Goal: Information Seeking & Learning: Learn about a topic

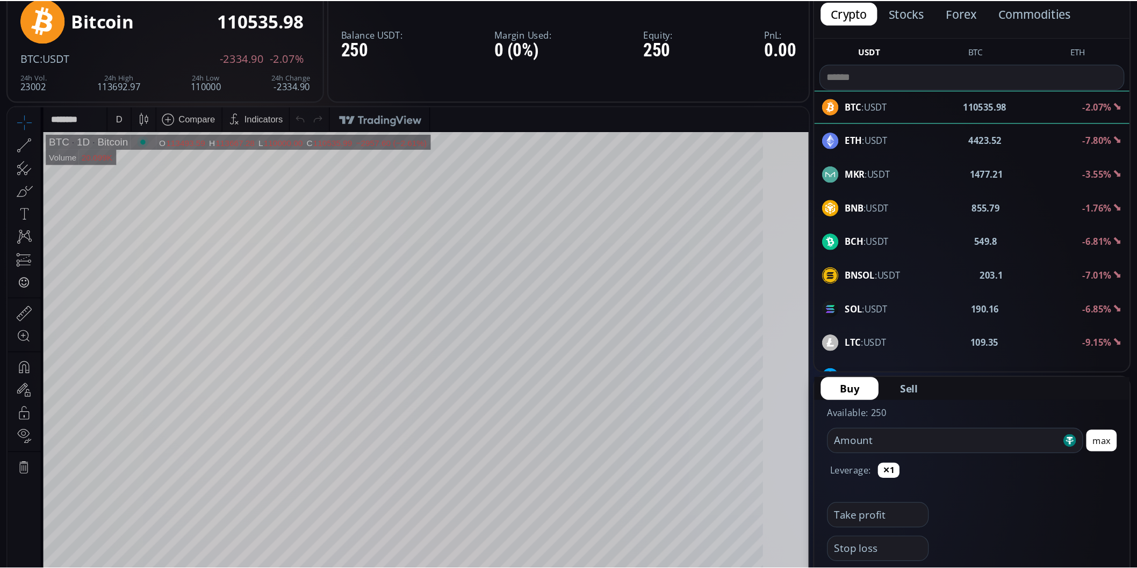
scroll to position [151, 0]
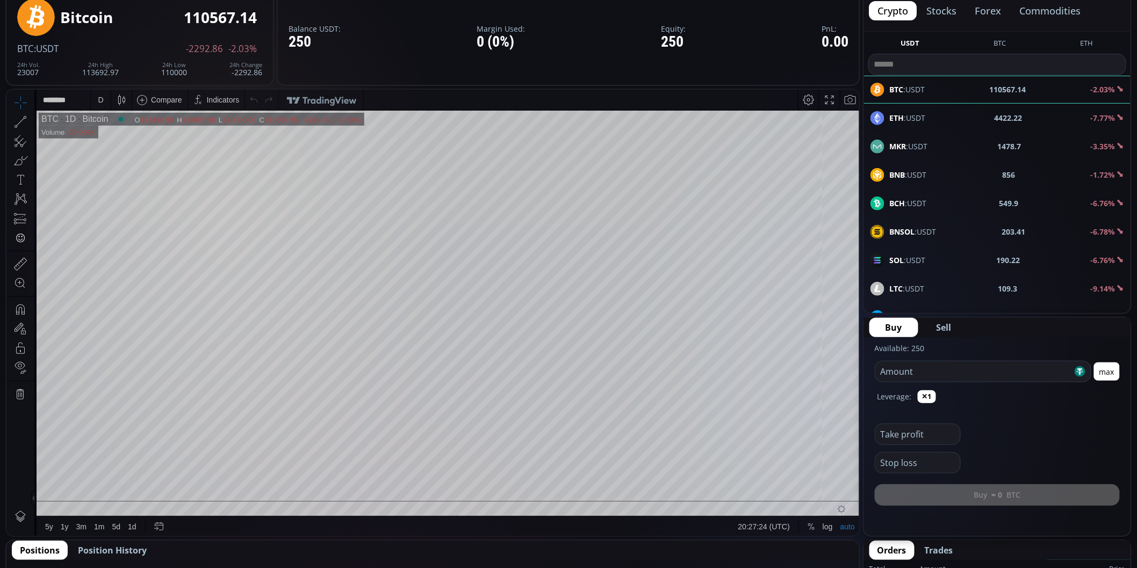
click at [935, 11] on button "stocks" at bounding box center [941, 10] width 47 height 19
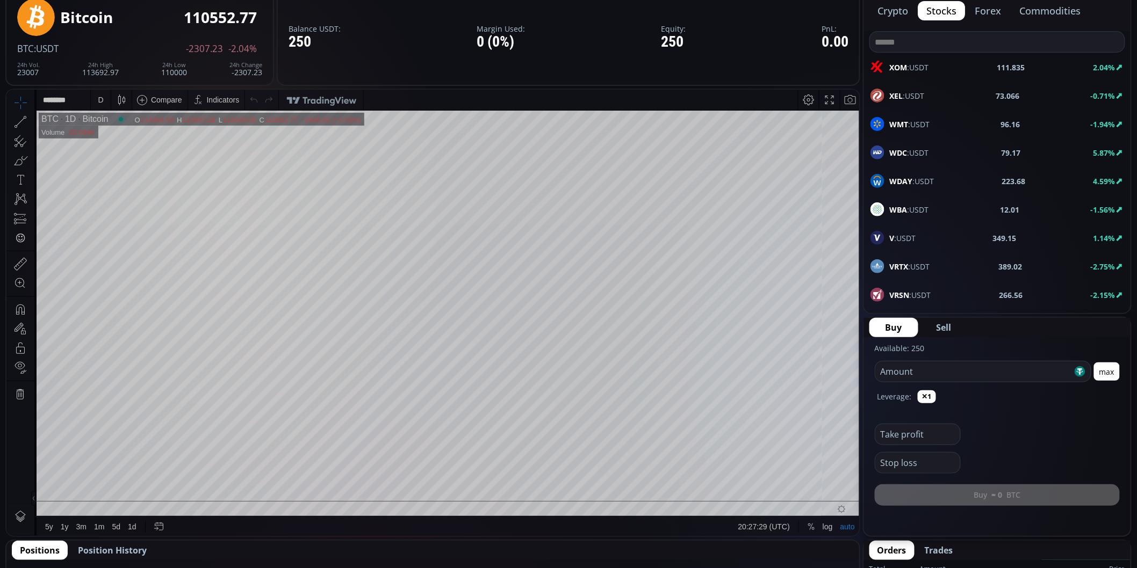
click at [992, 6] on button "forex" at bounding box center [989, 10] width 44 height 19
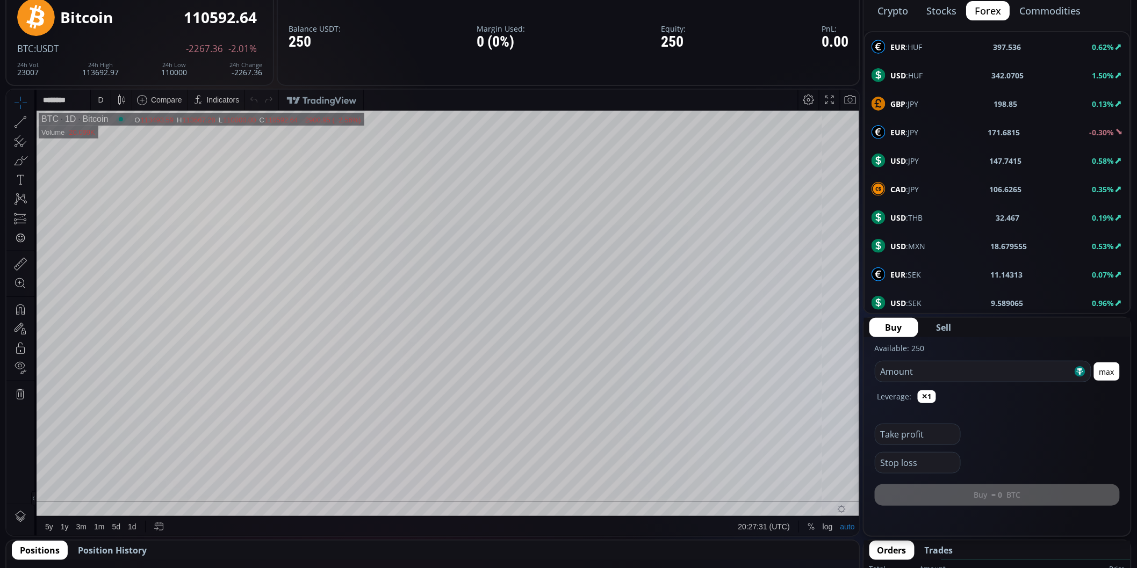
click at [1034, 6] on button "commodities" at bounding box center [1050, 10] width 78 height 19
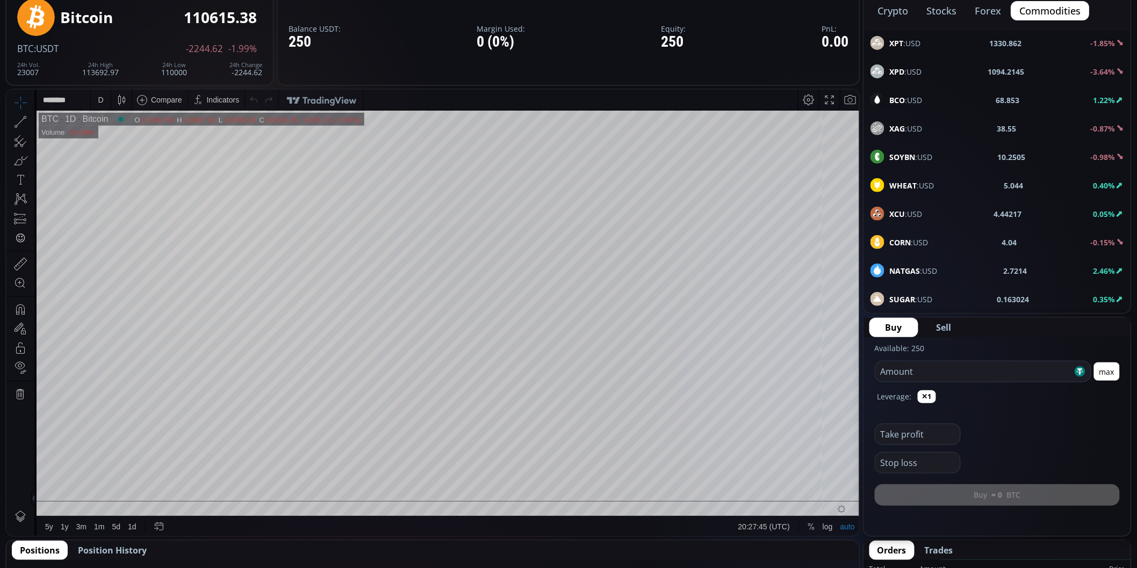
scroll to position [0, 0]
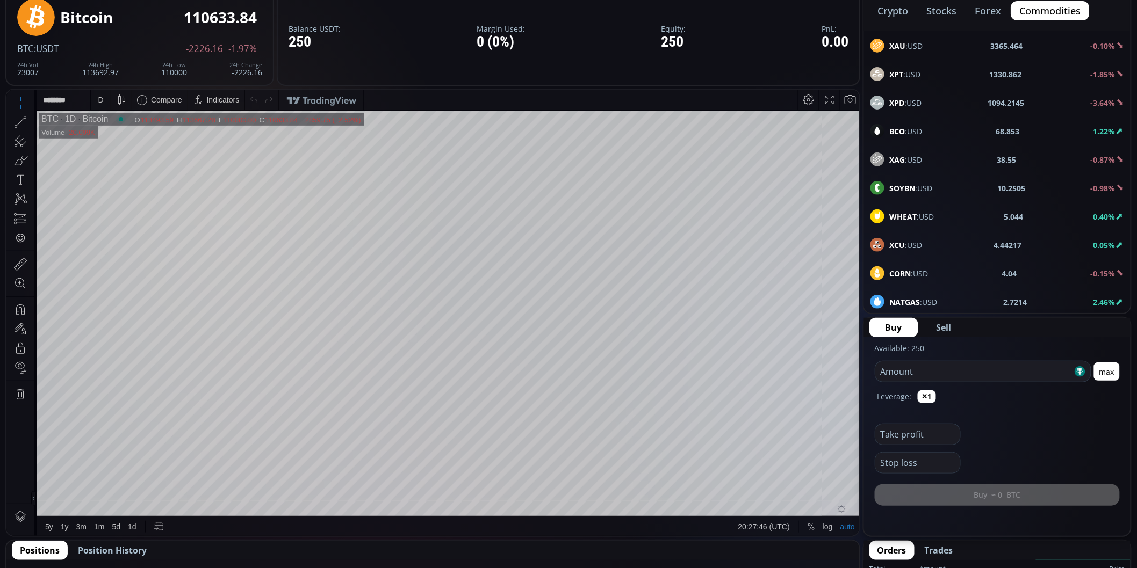
click at [902, 42] on b "XAU" at bounding box center [898, 46] width 16 height 10
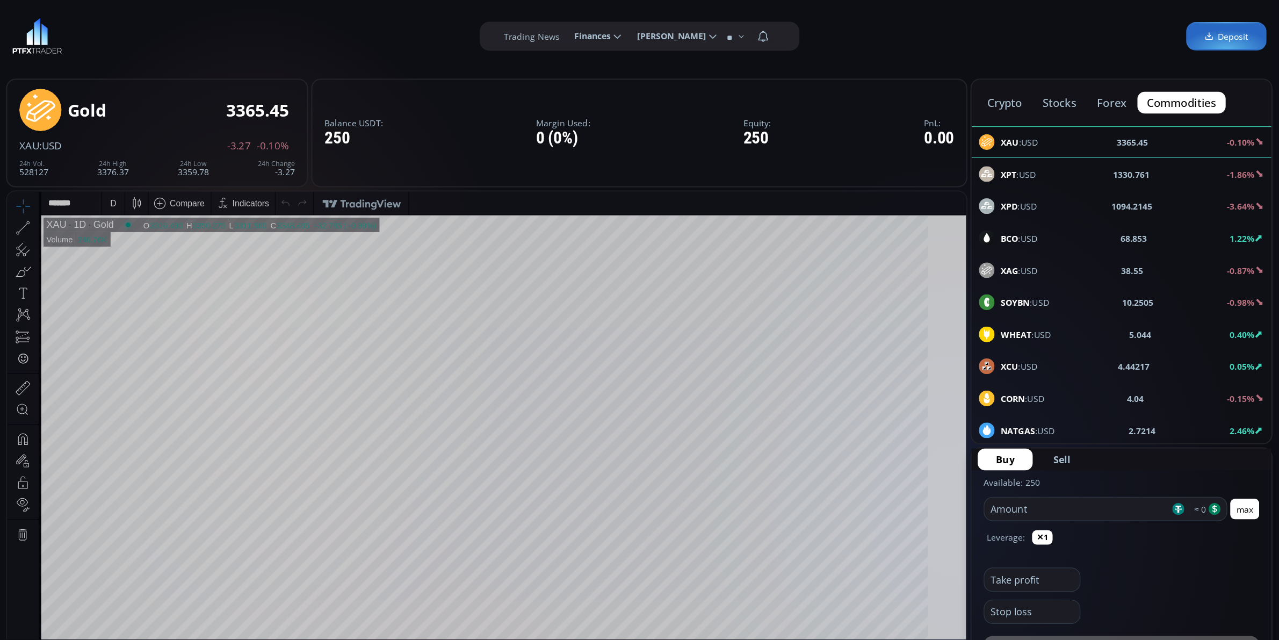
scroll to position [149, 0]
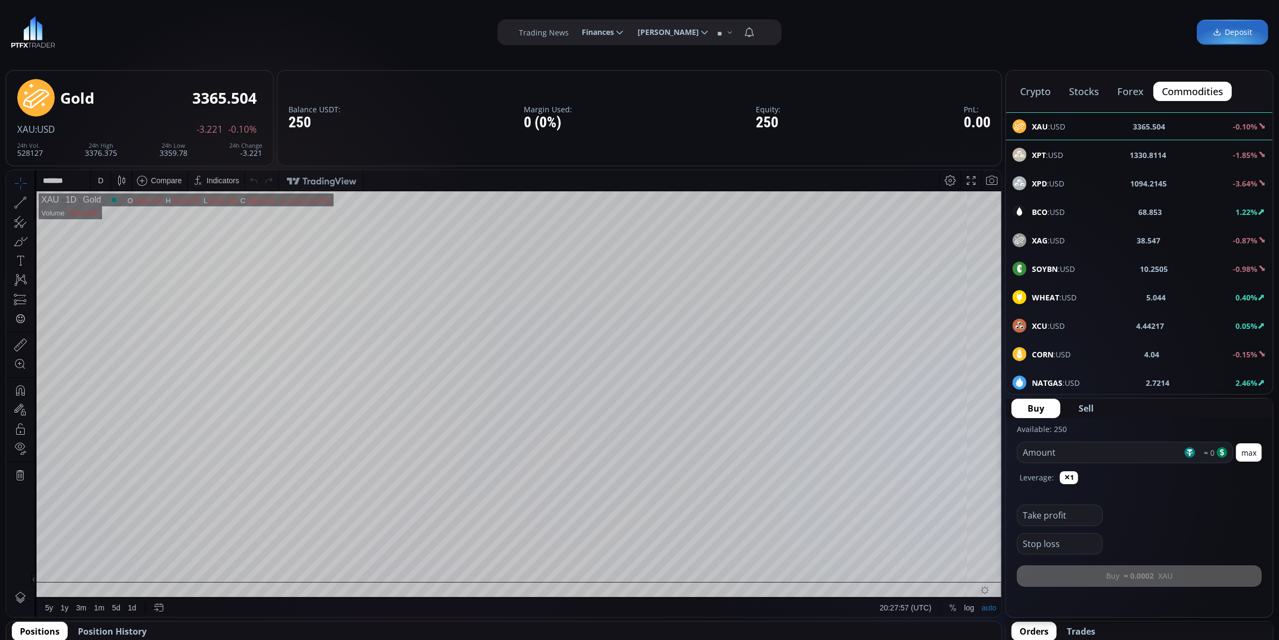
click at [1034, 149] on span "XPT :USD" at bounding box center [1047, 154] width 31 height 11
click at [1034, 181] on span "XPD :USD" at bounding box center [1048, 183] width 32 height 11
click at [1034, 125] on span "XAU :USD" at bounding box center [1048, 126] width 33 height 11
click at [1034, 163] on div "XPT :USD 1330.7126 -1.86%" at bounding box center [1139, 155] width 266 height 28
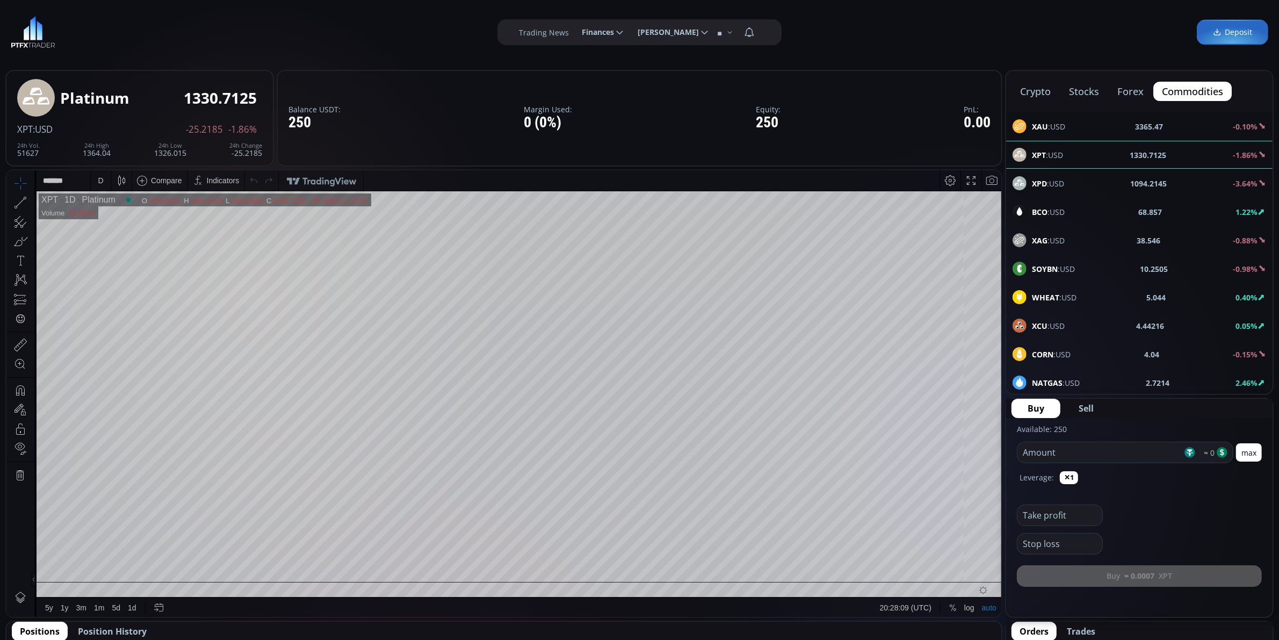
click at [1034, 181] on span "XPD :USD" at bounding box center [1048, 183] width 32 height 11
click at [1034, 210] on span "BCO :USD" at bounding box center [1048, 211] width 33 height 11
click at [1034, 240] on span "XAG :USD" at bounding box center [1048, 240] width 33 height 11
click at [1034, 269] on b "SOYBN" at bounding box center [1045, 269] width 26 height 10
click at [1034, 301] on span "WHEAT :USD" at bounding box center [1054, 297] width 45 height 11
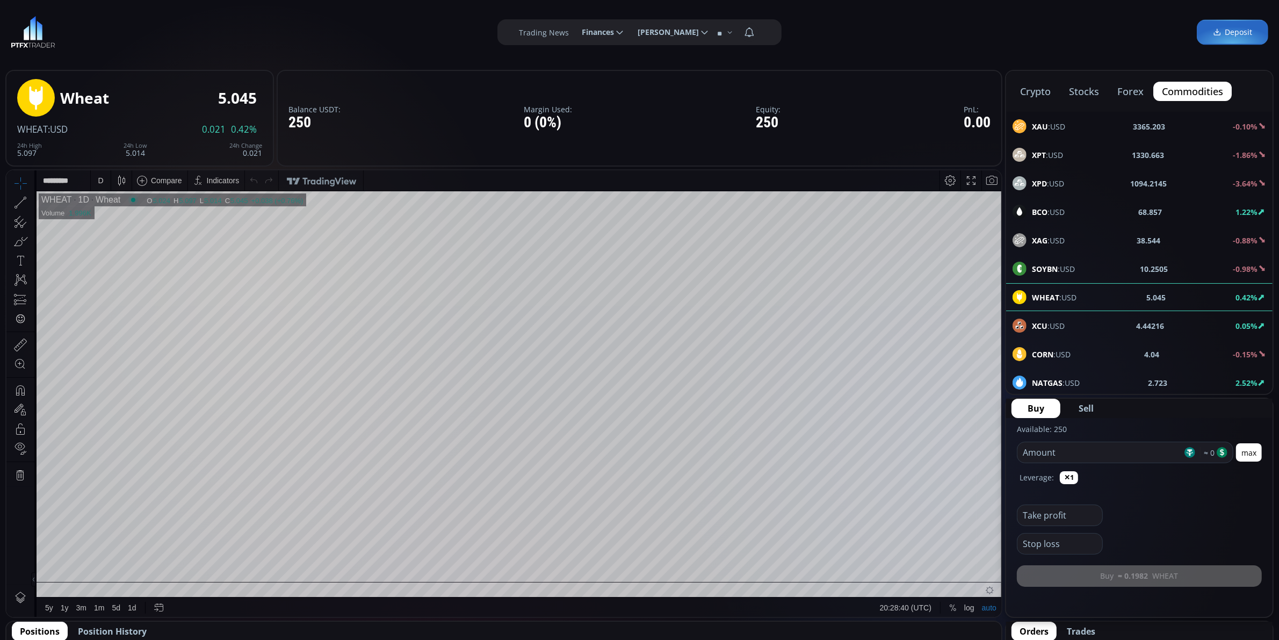
click at [1034, 326] on div "XCU :USD 4.44216 0.05%" at bounding box center [1140, 326] width 254 height 14
click at [1034, 345] on div "CORN :USD 4.04 -0.15%" at bounding box center [1139, 354] width 266 height 28
click at [1034, 383] on div "NATGAS :USD 2.723 2.52%" at bounding box center [1140, 383] width 254 height 14
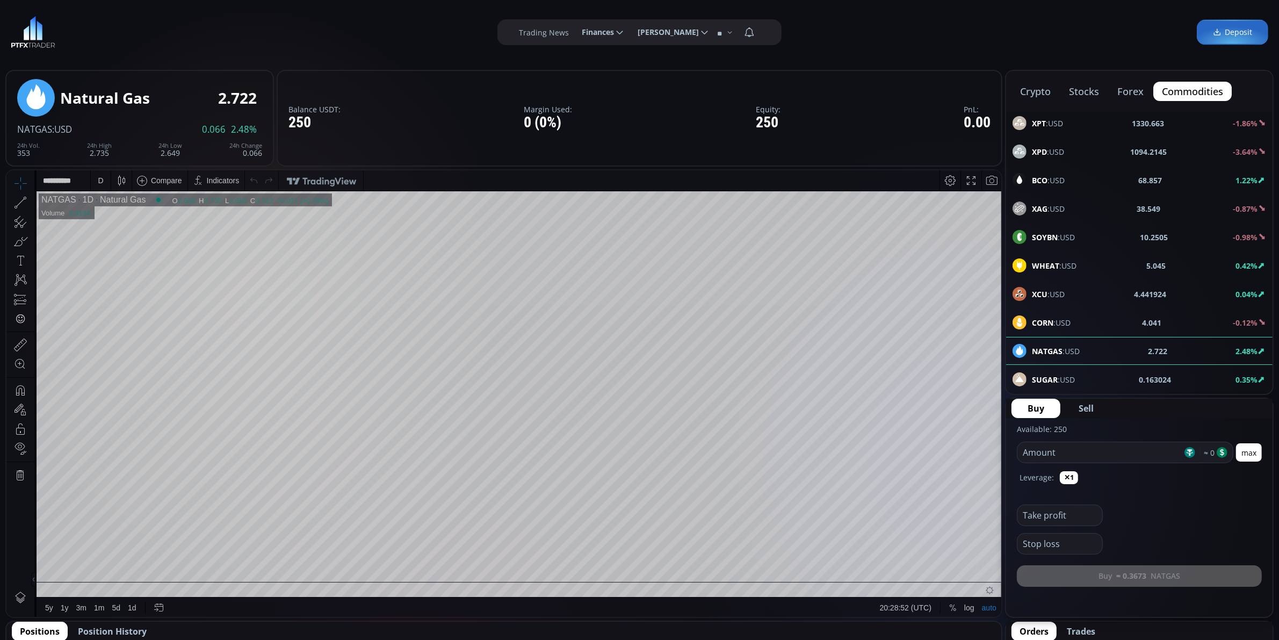
scroll to position [134, 0]
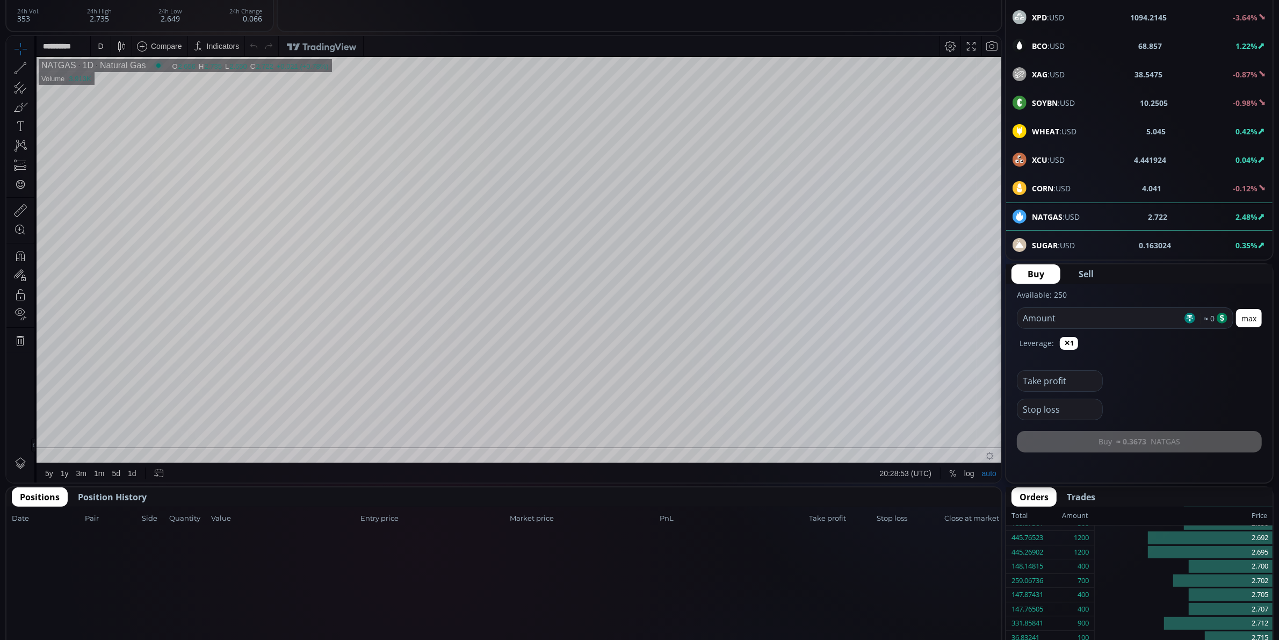
click at [1034, 237] on div "SUGAR :USD 0.163024 0.35%" at bounding box center [1139, 245] width 266 height 28
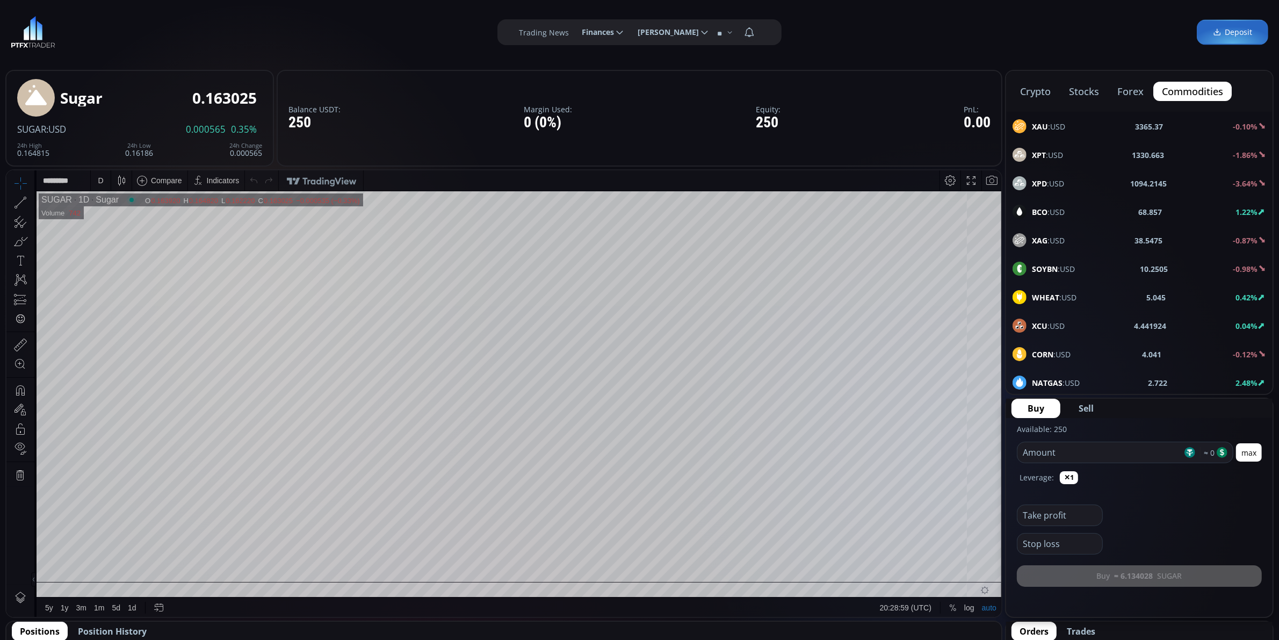
click at [1034, 123] on div "XAU :USD 3365.37 -0.10%" at bounding box center [1140, 126] width 254 height 14
click at [1034, 150] on div "XPT :USD 1330.663 -1.86%" at bounding box center [1140, 155] width 254 height 14
click at [1034, 178] on div "XPD :USD 1094.2145 -3.64%" at bounding box center [1140, 183] width 254 height 14
click at [1034, 207] on div "BCO :USD 68.857 1.22%" at bounding box center [1140, 212] width 254 height 14
click at [1034, 237] on div "XAG :USD 38.546 -0.88%" at bounding box center [1140, 240] width 254 height 14
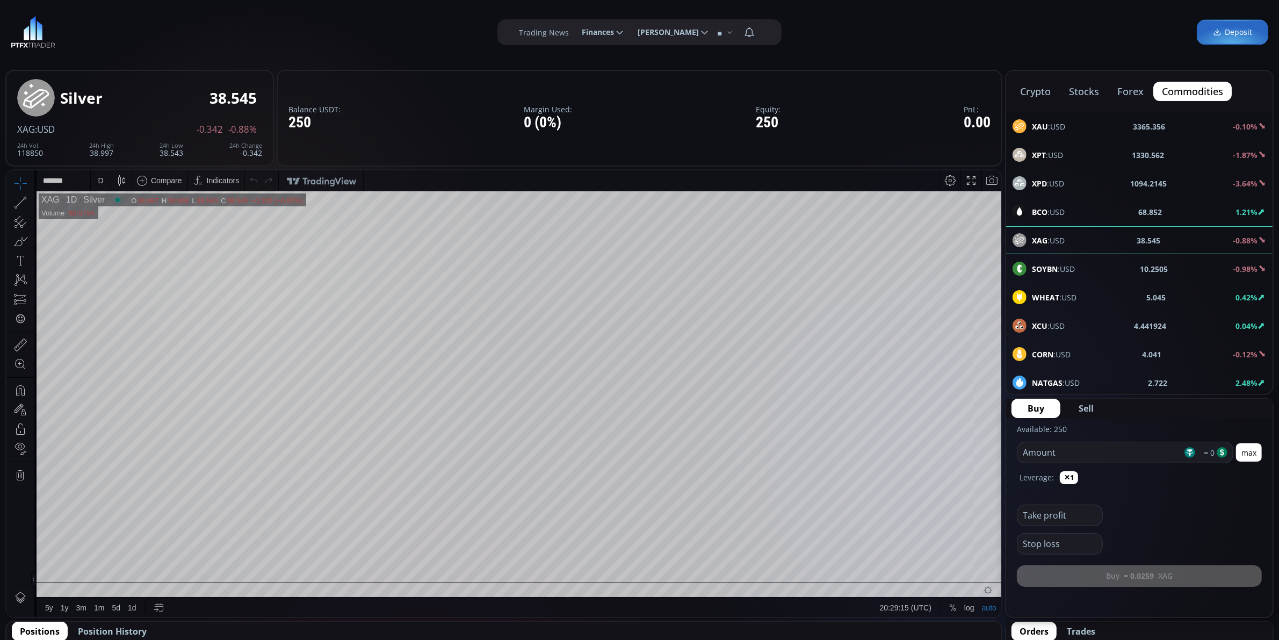
click at [1034, 259] on div "SOYBN :USD 10.2505 -0.98%" at bounding box center [1139, 269] width 266 height 28
click at [1034, 291] on div "WHEAT :USD 5.045 0.42%" at bounding box center [1140, 297] width 254 height 14
click at [1034, 319] on div "XCU :USD 4.441435 0.03%" at bounding box center [1139, 326] width 266 height 28
click at [1034, 354] on div "CORN :USD 4.041 -0.12%" at bounding box center [1140, 354] width 254 height 14
click at [1034, 383] on div "NATGAS :USD 2.722 2.48%" at bounding box center [1140, 383] width 254 height 14
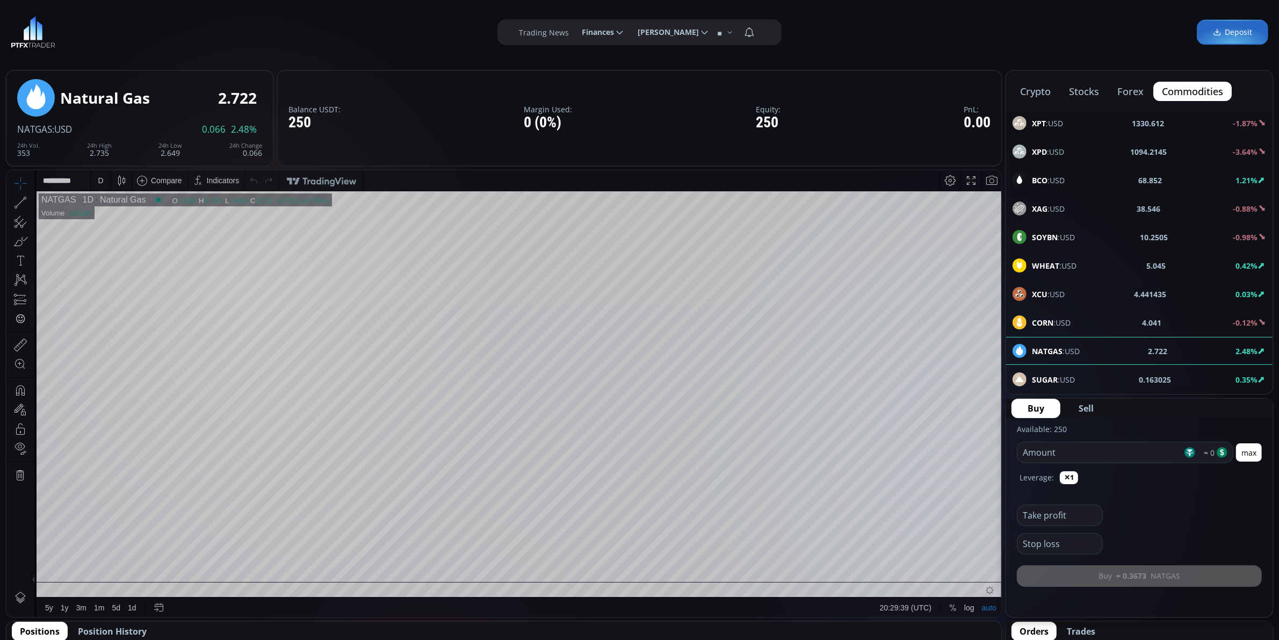
click at [1034, 116] on div "XPT :USD 1330.612 -1.87%" at bounding box center [1140, 123] width 254 height 14
click at [1034, 175] on div "BCO :USD 68.852 1.21%" at bounding box center [1140, 180] width 254 height 14
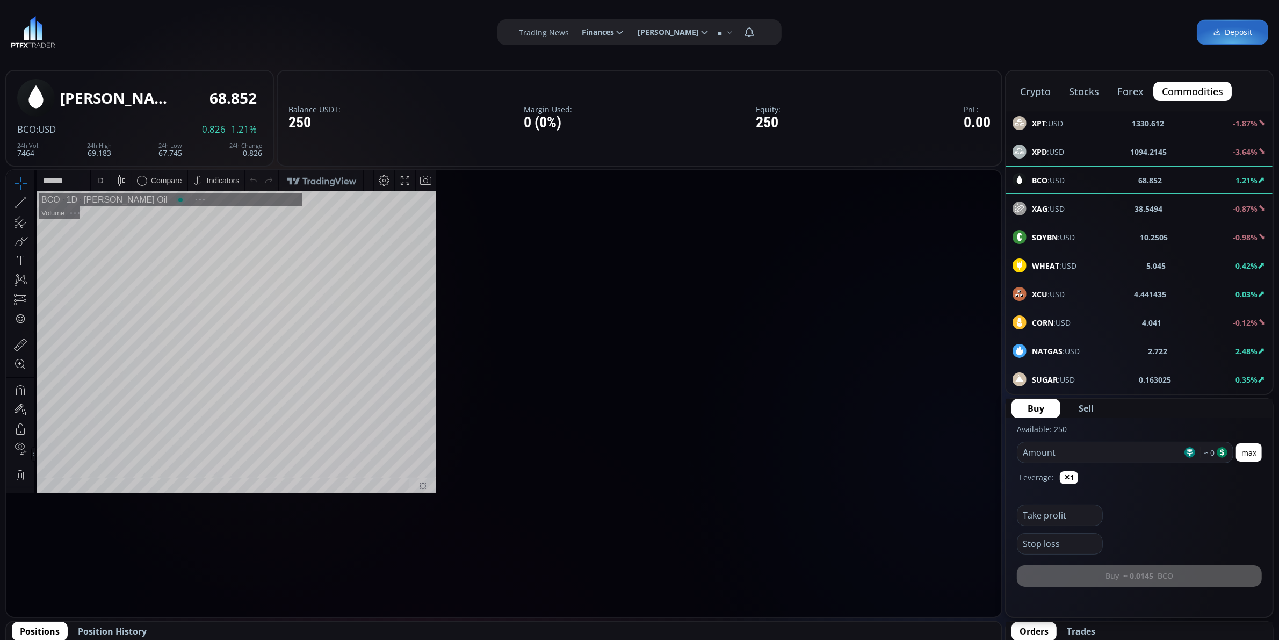
click at [1034, 236] on div "SOYBN :USD 10.2505 -0.98%" at bounding box center [1140, 237] width 254 height 14
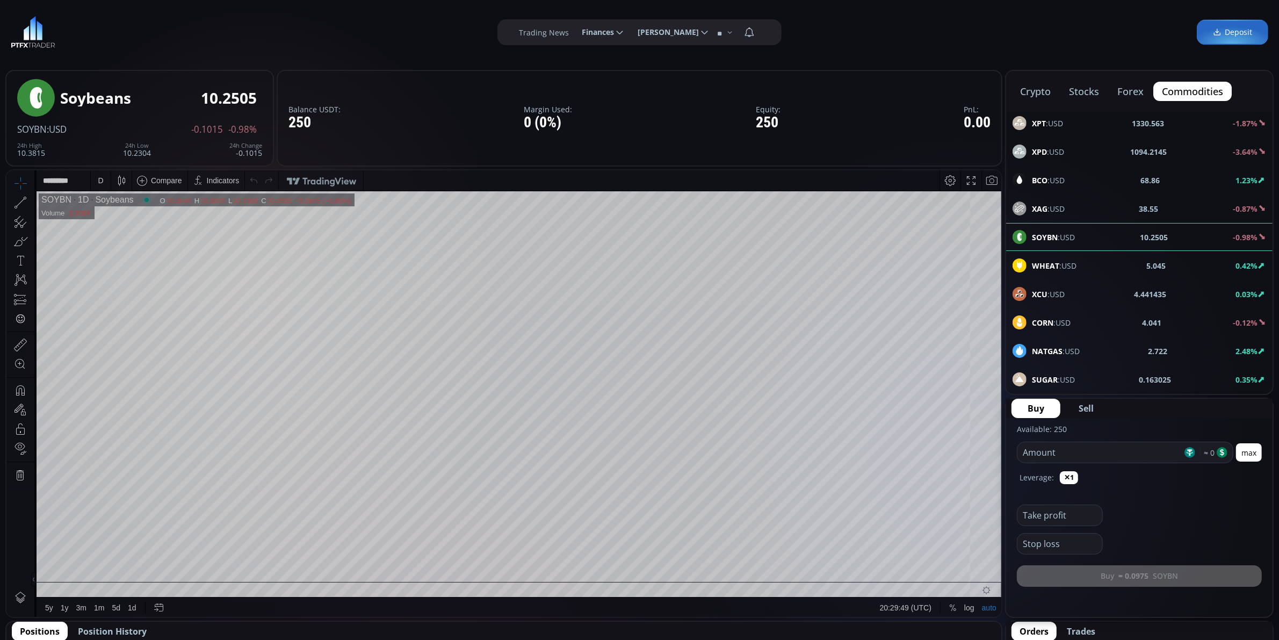
click at [1034, 88] on button "stocks" at bounding box center [1084, 91] width 47 height 19
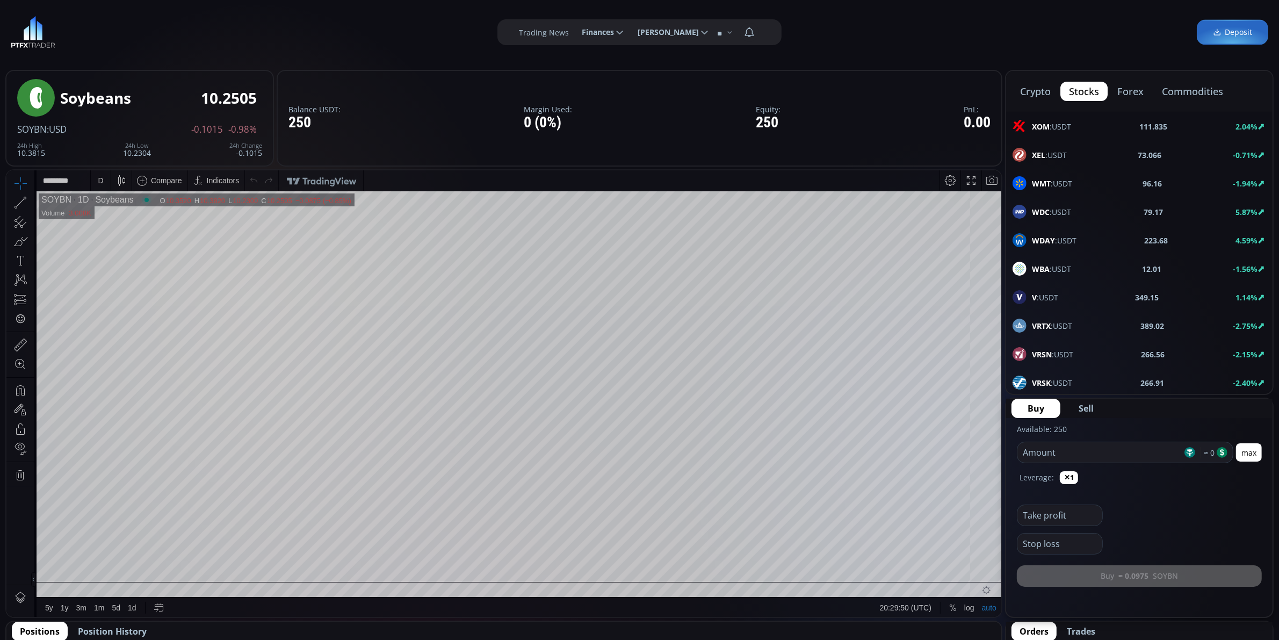
scroll to position [21, 0]
click at [1034, 128] on span "XOM :USDT" at bounding box center [1051, 126] width 39 height 11
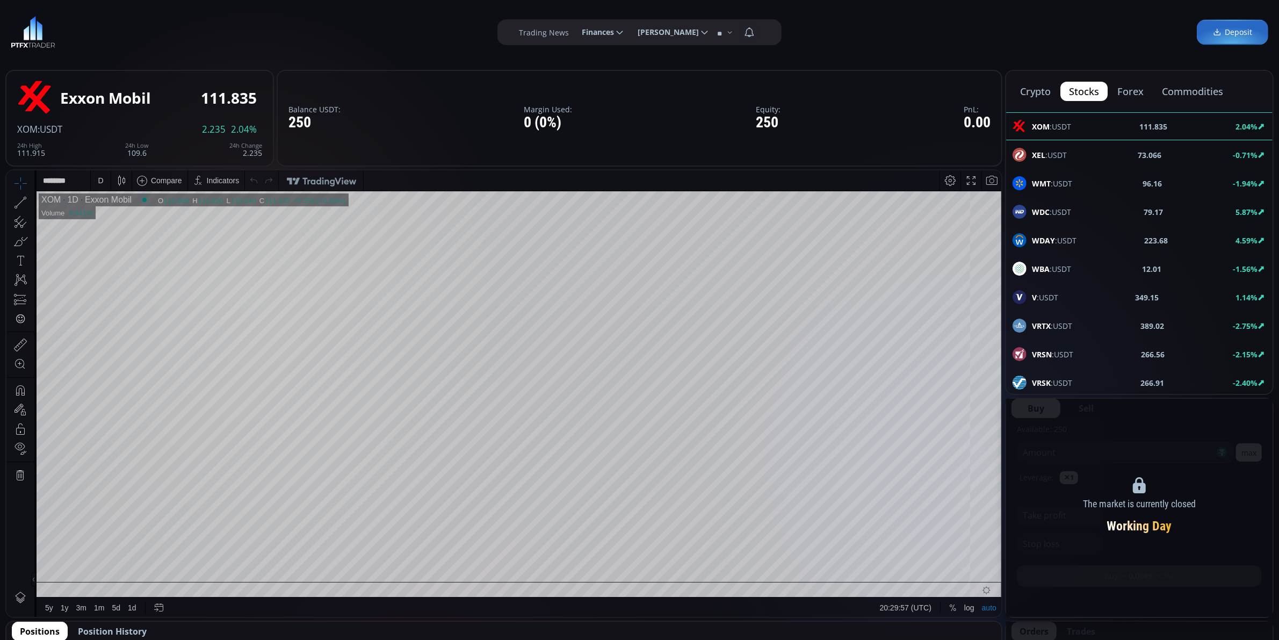
click at [1034, 150] on span "XEL :USDT" at bounding box center [1049, 154] width 35 height 11
click at [1034, 175] on div "WMT :USDT 96.16 -1.94%" at bounding box center [1139, 183] width 266 height 28
click at [1034, 213] on span "WDC :USDT" at bounding box center [1051, 211] width 39 height 11
click at [1034, 130] on span "XOM :USDT" at bounding box center [1051, 126] width 39 height 11
click at [1034, 89] on button "crypto" at bounding box center [1036, 91] width 48 height 19
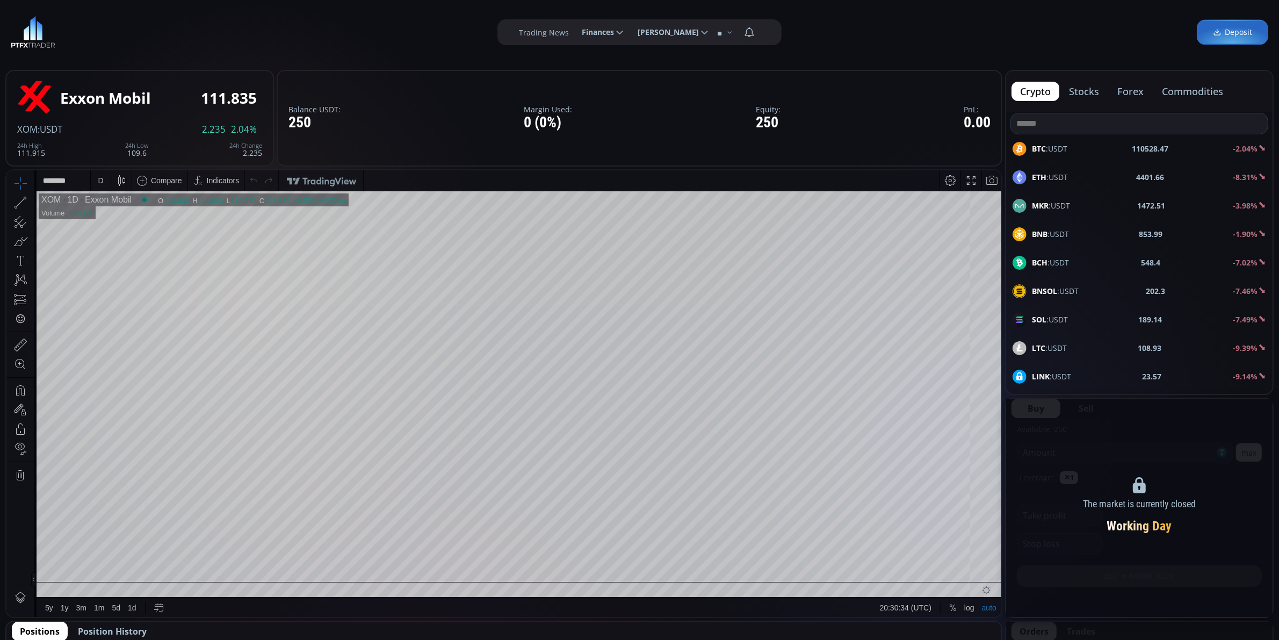
click at [531, 33] on label "Trading News" at bounding box center [544, 32] width 50 height 11
click at [588, 25] on span "Finances" at bounding box center [594, 31] width 40 height 21
click at [573, 27] on input "********" at bounding box center [573, 32] width 0 height 11
click at [668, 30] on span "[PERSON_NAME]" at bounding box center [664, 31] width 69 height 21
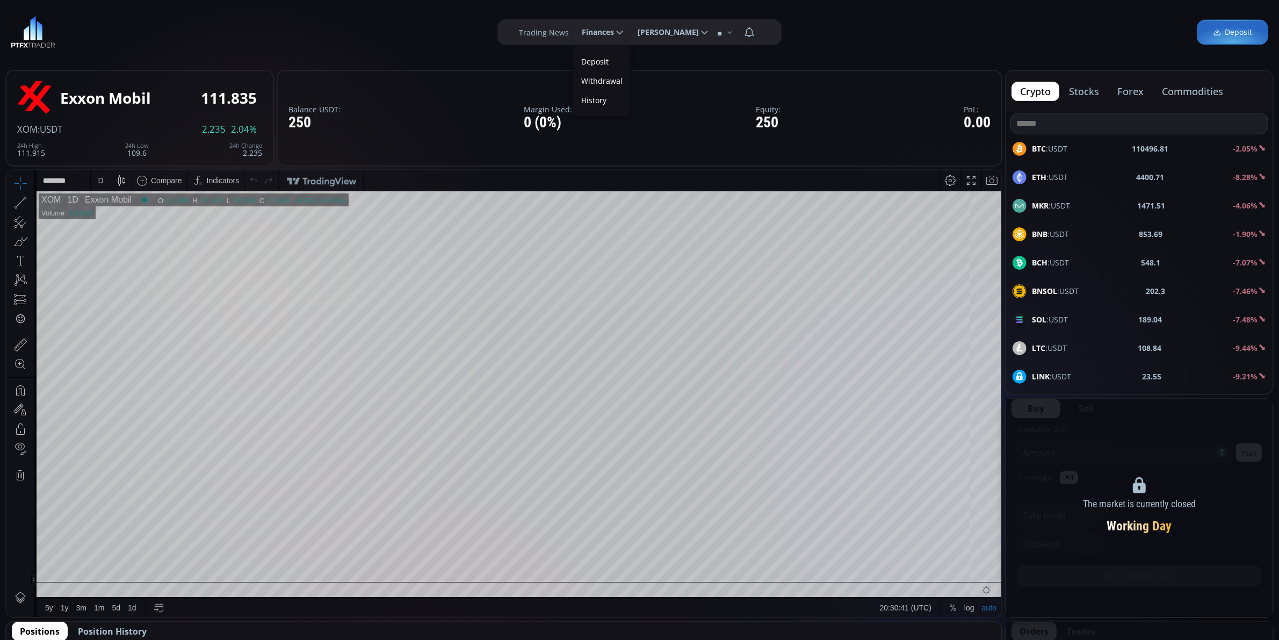
click at [629, 30] on input "**********" at bounding box center [629, 32] width 0 height 11
click at [729, 30] on icon at bounding box center [730, 32] width 6 height 6
click at [727, 30] on input "**" at bounding box center [720, 34] width 13 height 8
click at [729, 30] on icon at bounding box center [730, 32] width 6 height 6
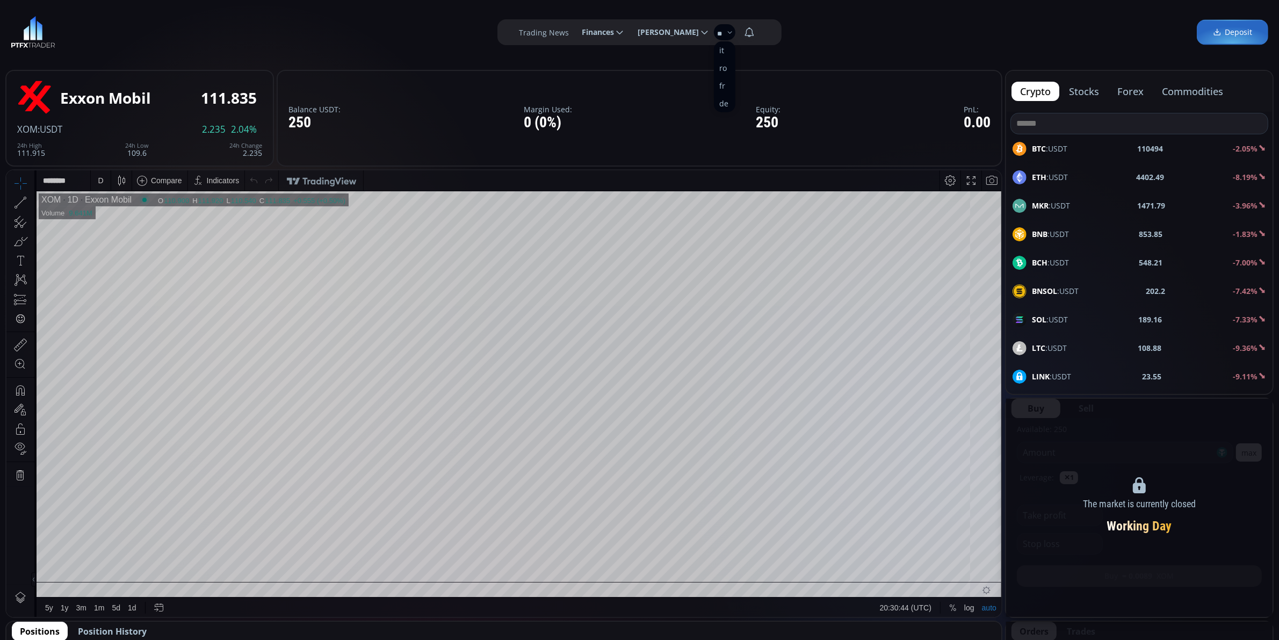
click at [727, 30] on input "**" at bounding box center [720, 34] width 13 height 8
click at [796, 28] on div "**********" at bounding box center [639, 32] width 1279 height 64
click at [751, 33] on icon at bounding box center [749, 32] width 19 height 19
click at [760, 33] on input "*" at bounding box center [760, 32] width 0 height 11
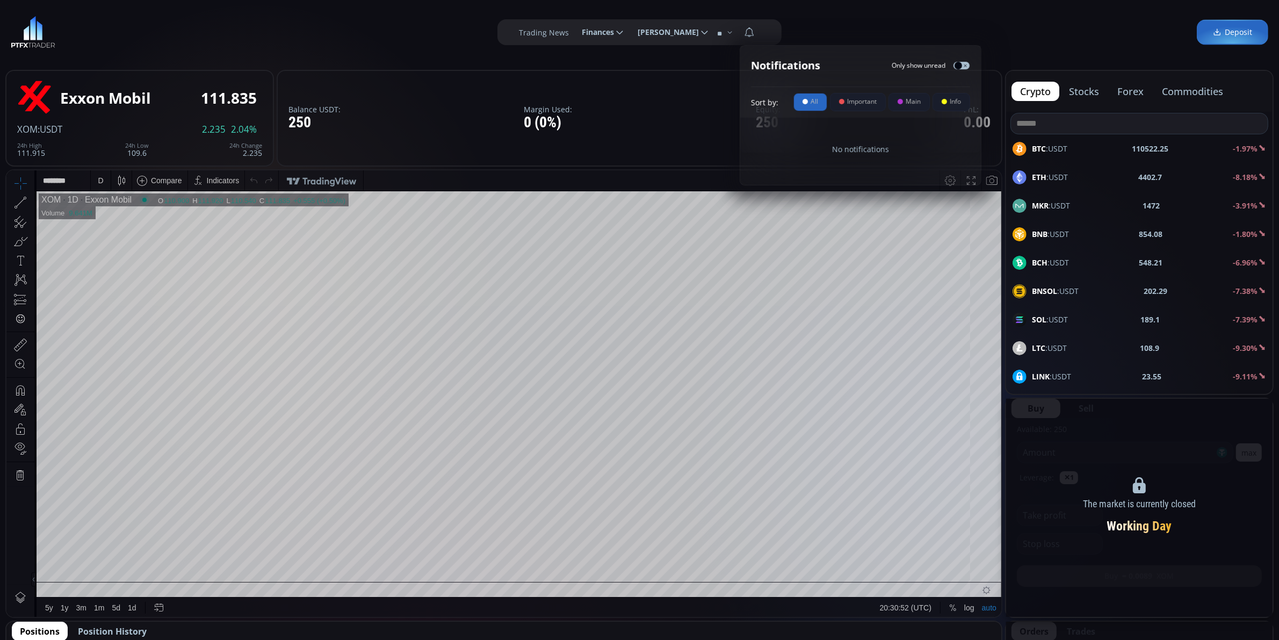
click at [849, 30] on div "**********" at bounding box center [639, 32] width 1279 height 64
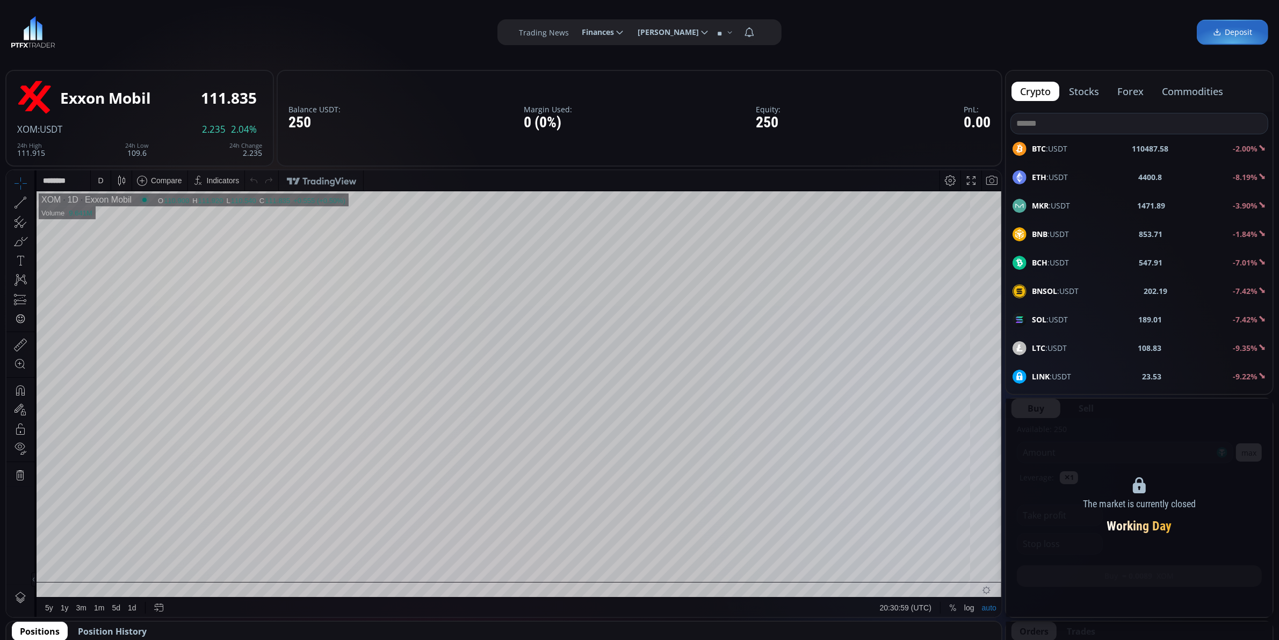
click at [1019, 82] on button "crypto" at bounding box center [1036, 91] width 48 height 19
click at [1034, 162] on div "BTC :USDT 110454.73 -2.03%" at bounding box center [1139, 149] width 266 height 28
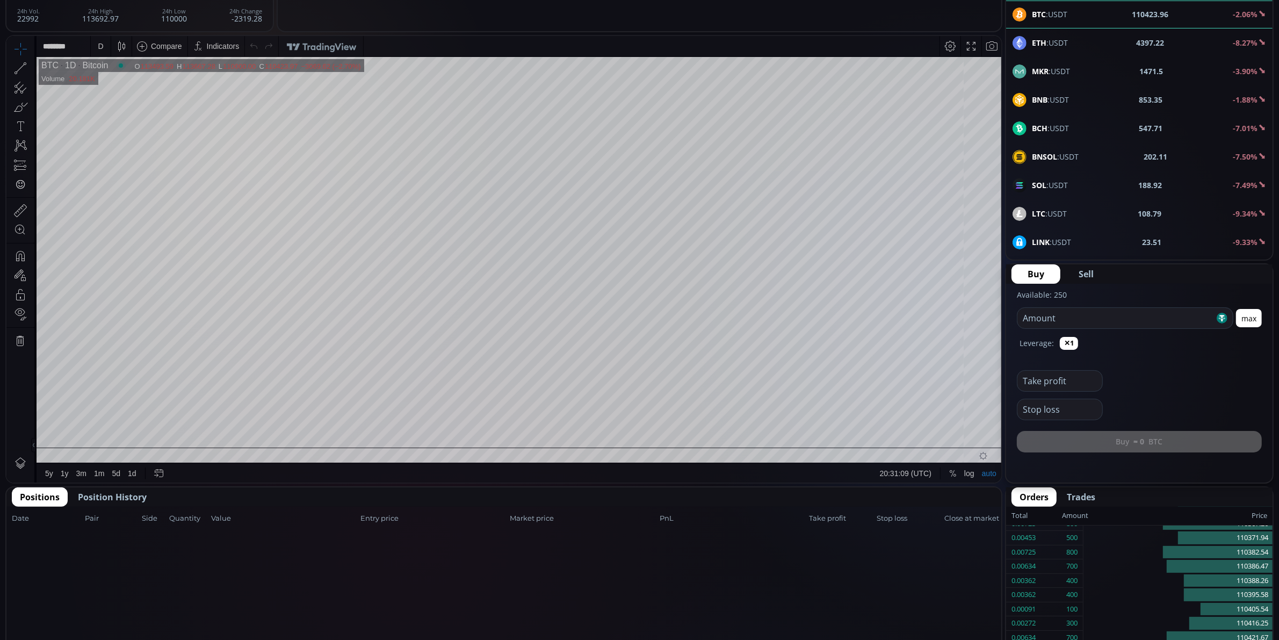
scroll to position [302, 0]
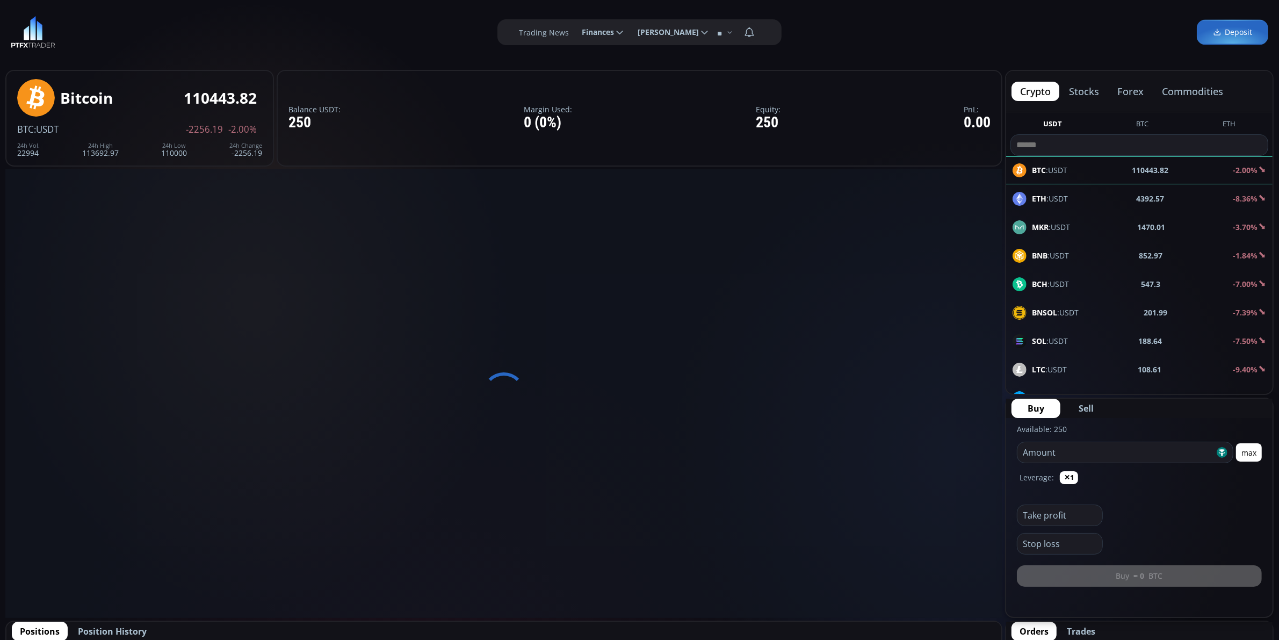
click at [609, 30] on span "Finances" at bounding box center [594, 31] width 40 height 21
click at [573, 30] on input "********" at bounding box center [573, 32] width 0 height 11
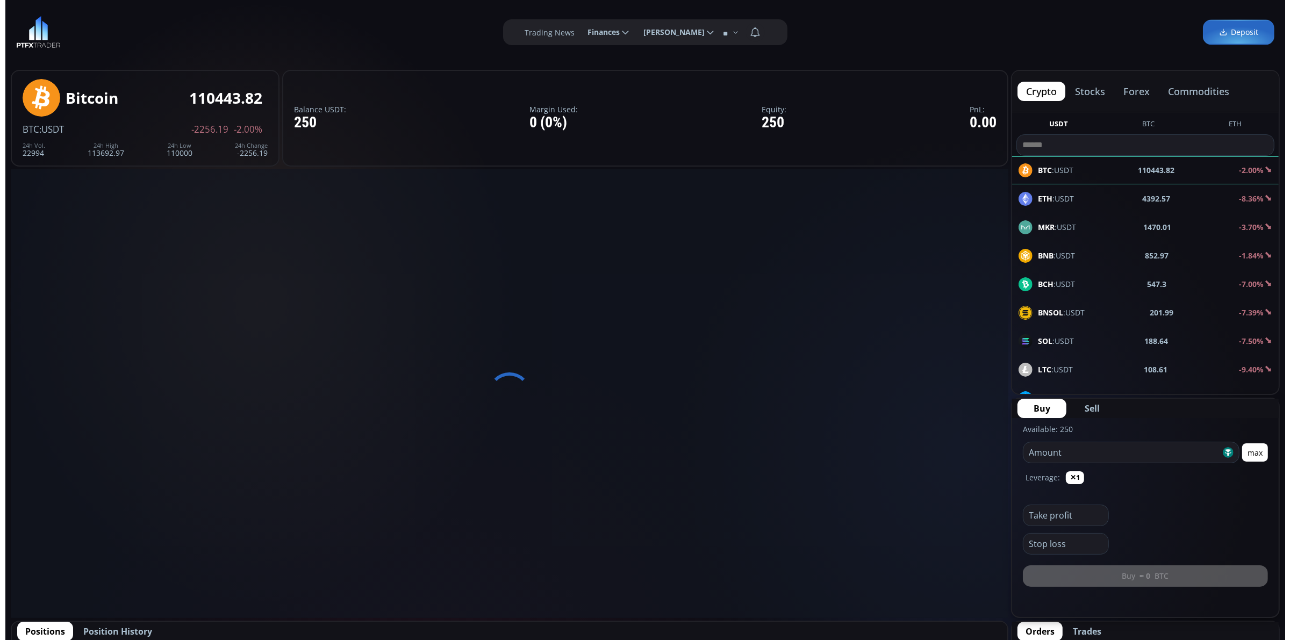
scroll to position [0, 32]
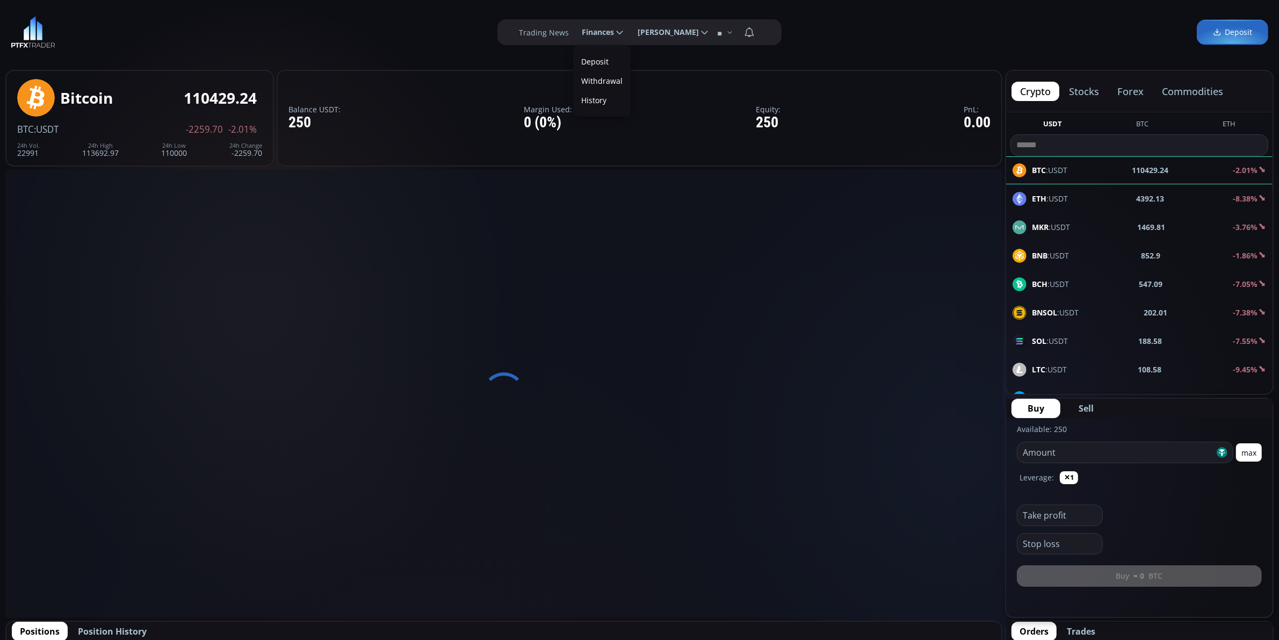
click at [591, 96] on link "History" at bounding box center [602, 100] width 52 height 17
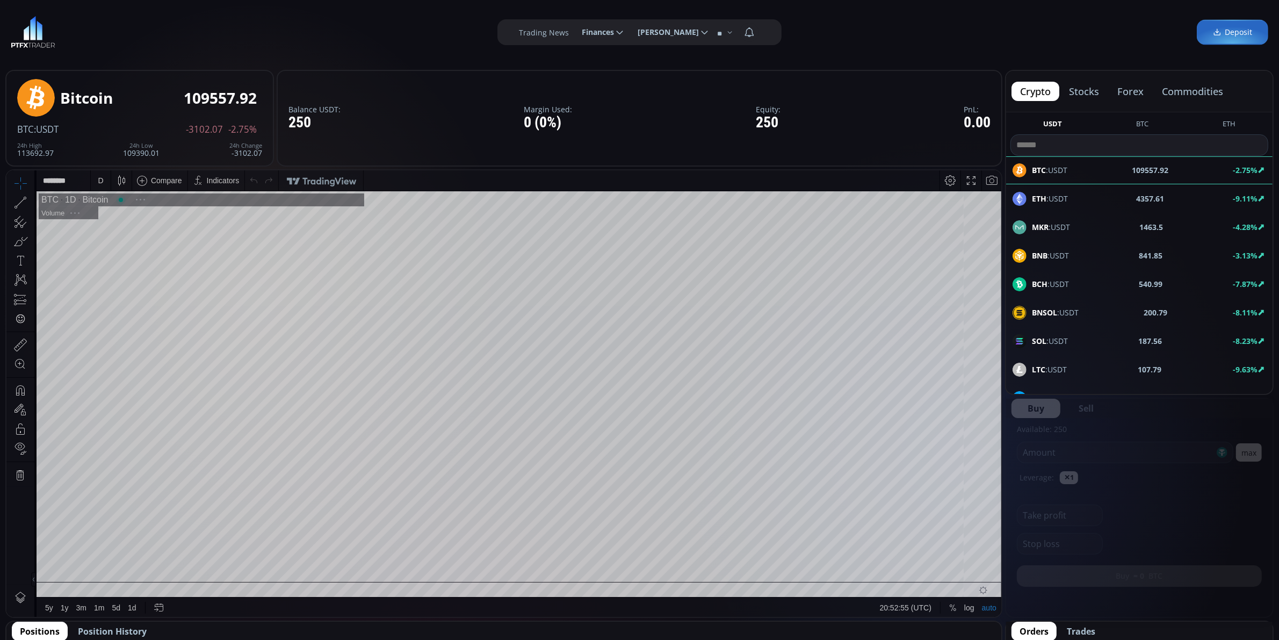
scroll to position [151, 0]
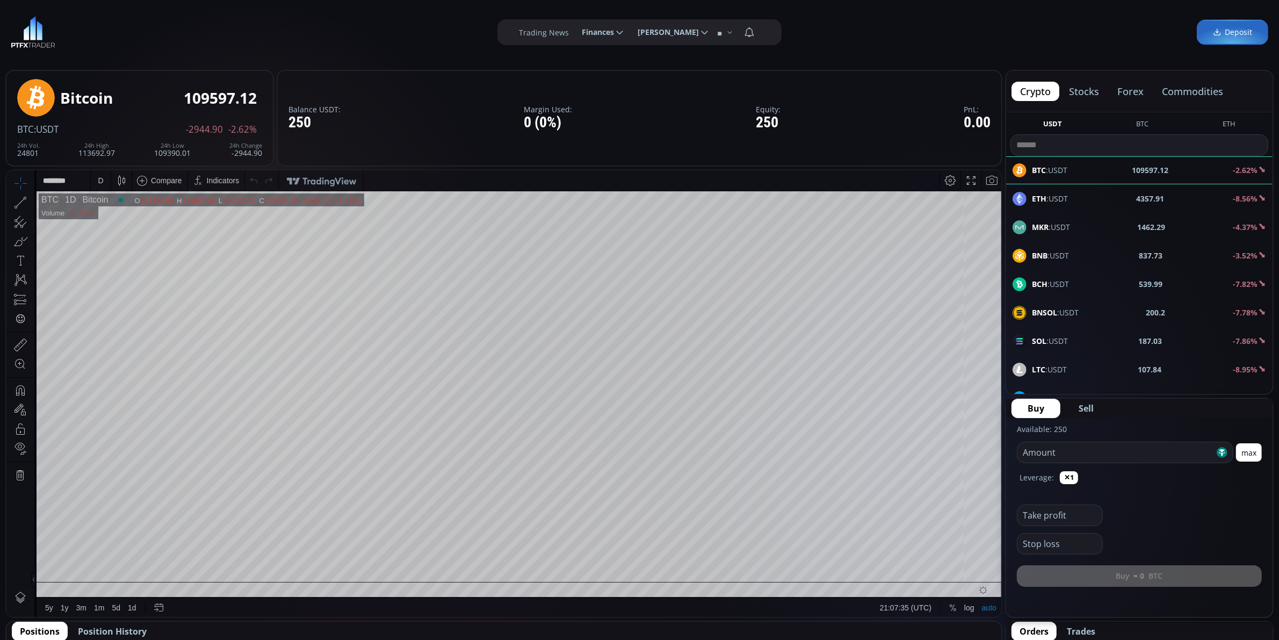
scroll to position [151, 0]
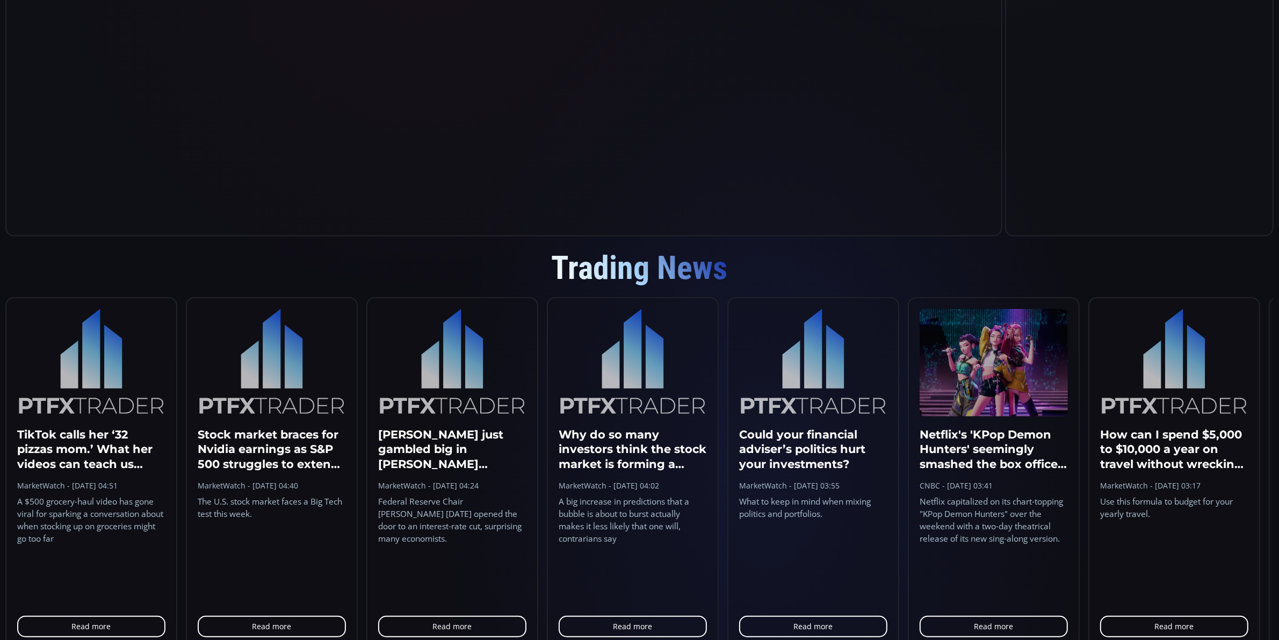
scroll to position [896, 0]
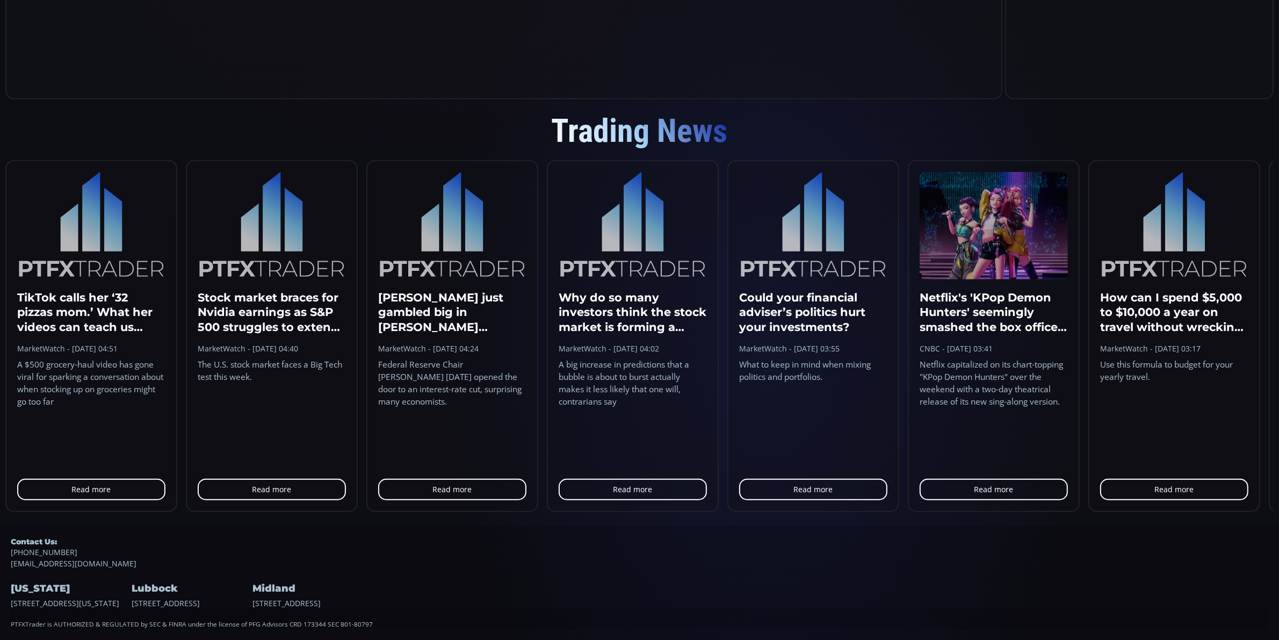
type input "********"
drag, startPoint x: 6, startPoint y: 583, endPoint x: 104, endPoint y: 595, distance: 98.0
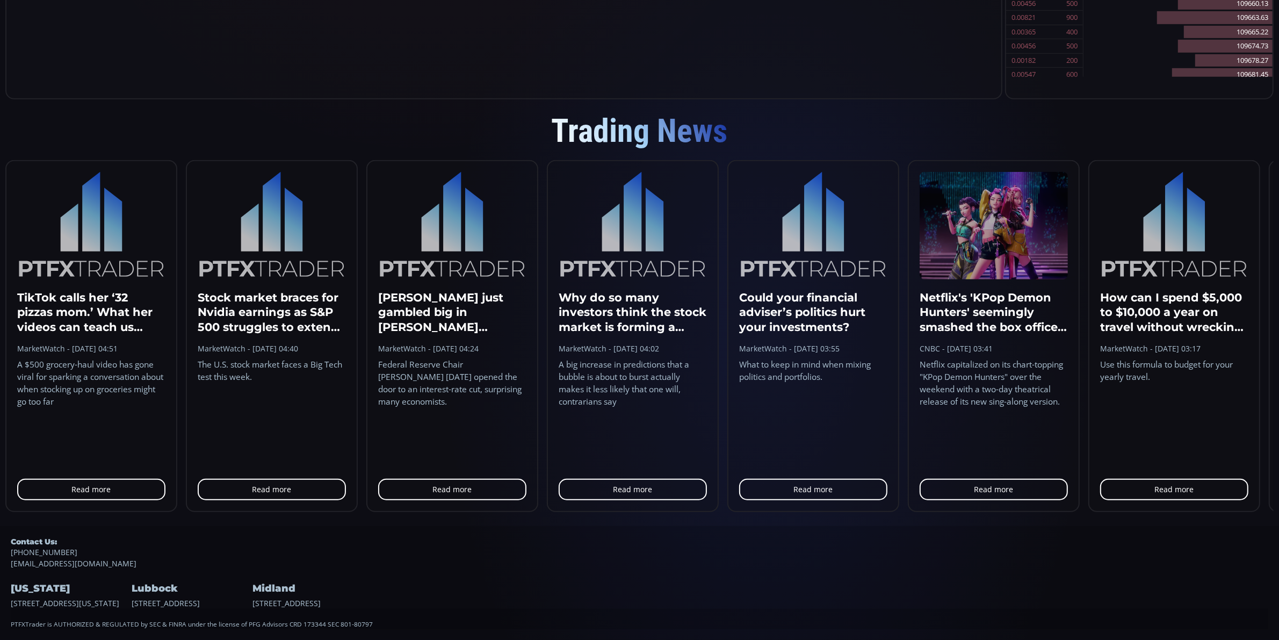
click at [104, 595] on footer "Contact Us: [PHONE_NUMBER] [EMAIL_ADDRESS][DOMAIN_NAME] [US_STATE] [STREET_ADDR…" at bounding box center [639, 583] width 1279 height 114
click at [88, 610] on div "PTFXTrader is AUTHORIZED & REGULATED by SEC & FINRA under the license of PFG Ad…" at bounding box center [640, 619] width 1258 height 20
click at [12, 587] on div "[US_STATE] [STREET_ADDRESS][US_STATE]" at bounding box center [70, 589] width 118 height 40
drag, startPoint x: 9, startPoint y: 591, endPoint x: 102, endPoint y: 594, distance: 93.0
click at [106, 595] on footer "Contact Us: [PHONE_NUMBER] [EMAIL_ADDRESS][DOMAIN_NAME] [US_STATE] [STREET_ADDR…" at bounding box center [639, 583] width 1279 height 114
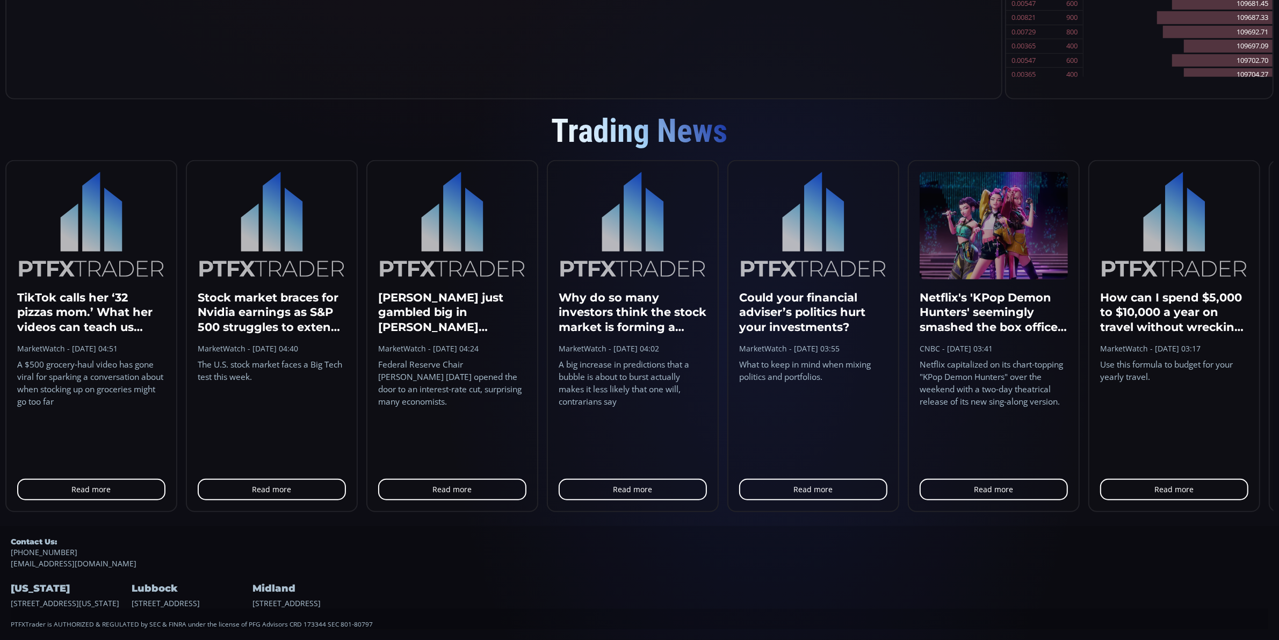
copy div "[STREET_ADDRESS][US_STATE]"
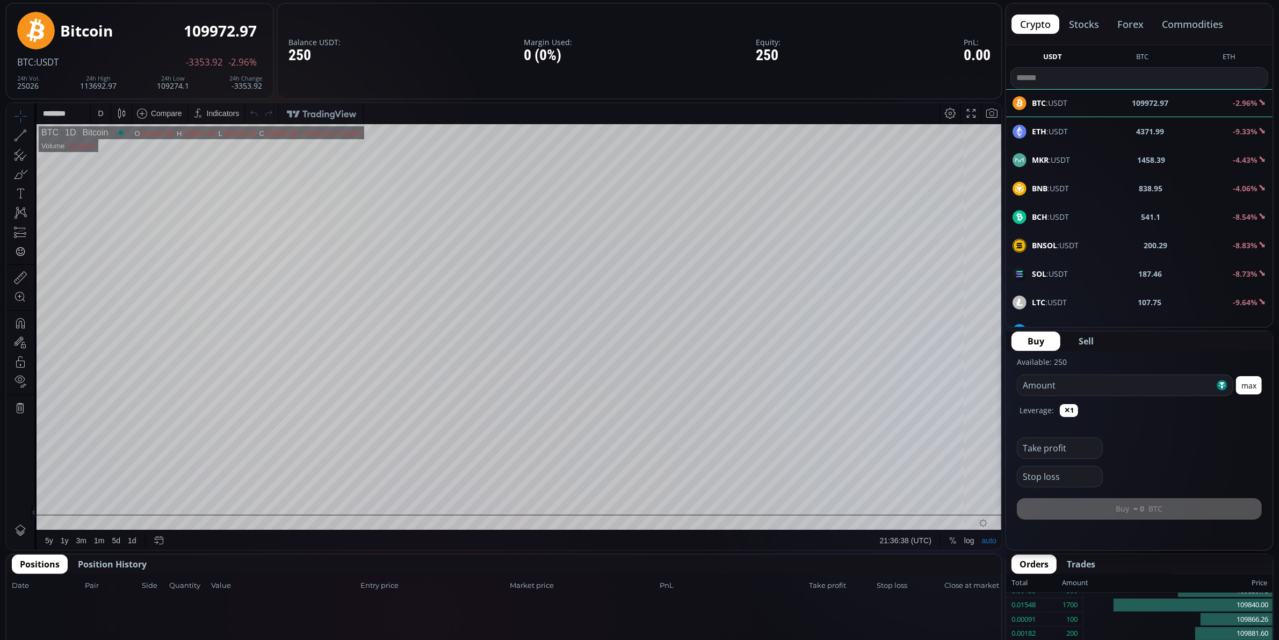
scroll to position [0, 0]
